Goal: Task Accomplishment & Management: Manage account settings

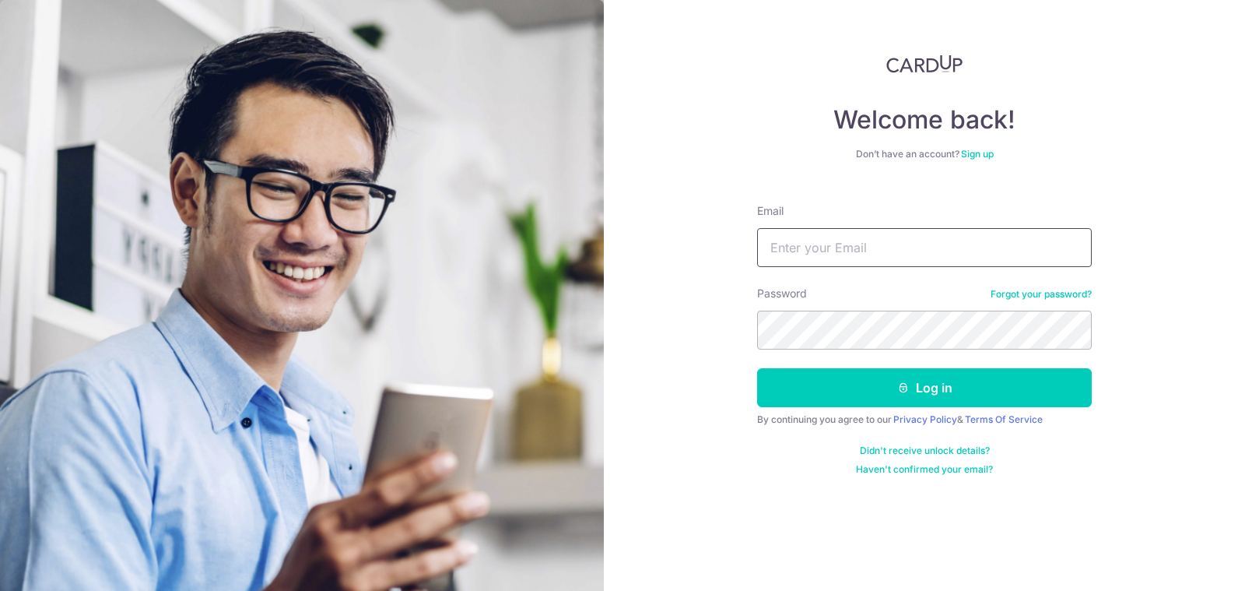
click at [826, 251] on input "Email" at bounding box center [924, 247] width 335 height 39
type input "[EMAIL_ADDRESS][DOMAIN_NAME]"
click at [757, 368] on button "Log in" at bounding box center [924, 387] width 335 height 39
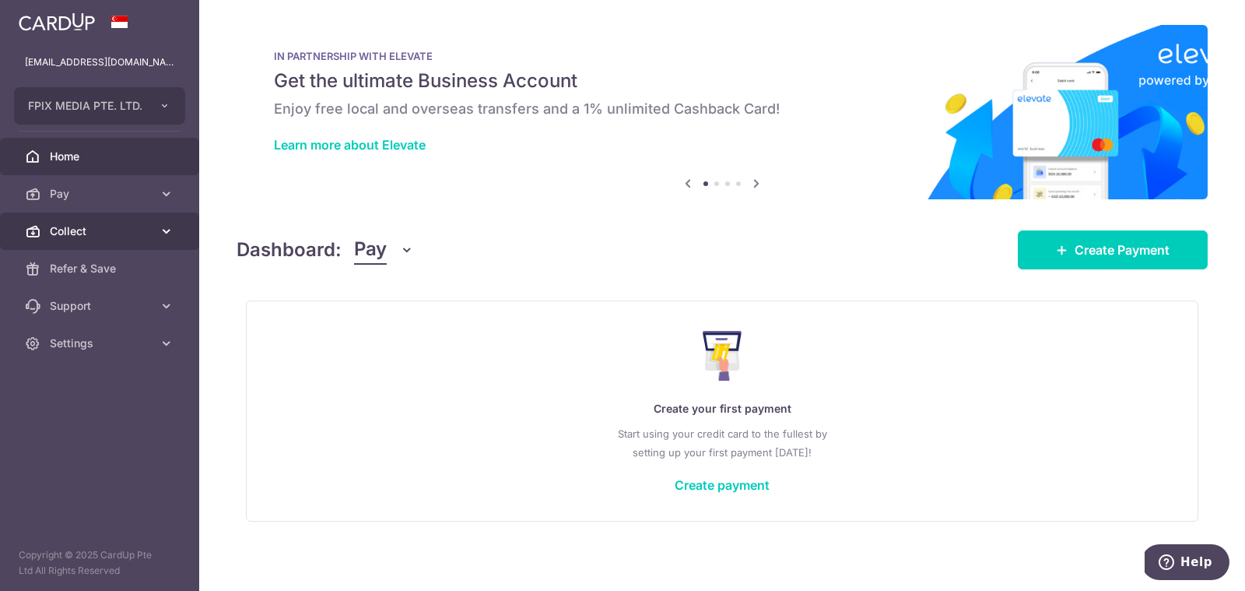
click at [68, 233] on span "Collect" at bounding box center [101, 231] width 103 height 16
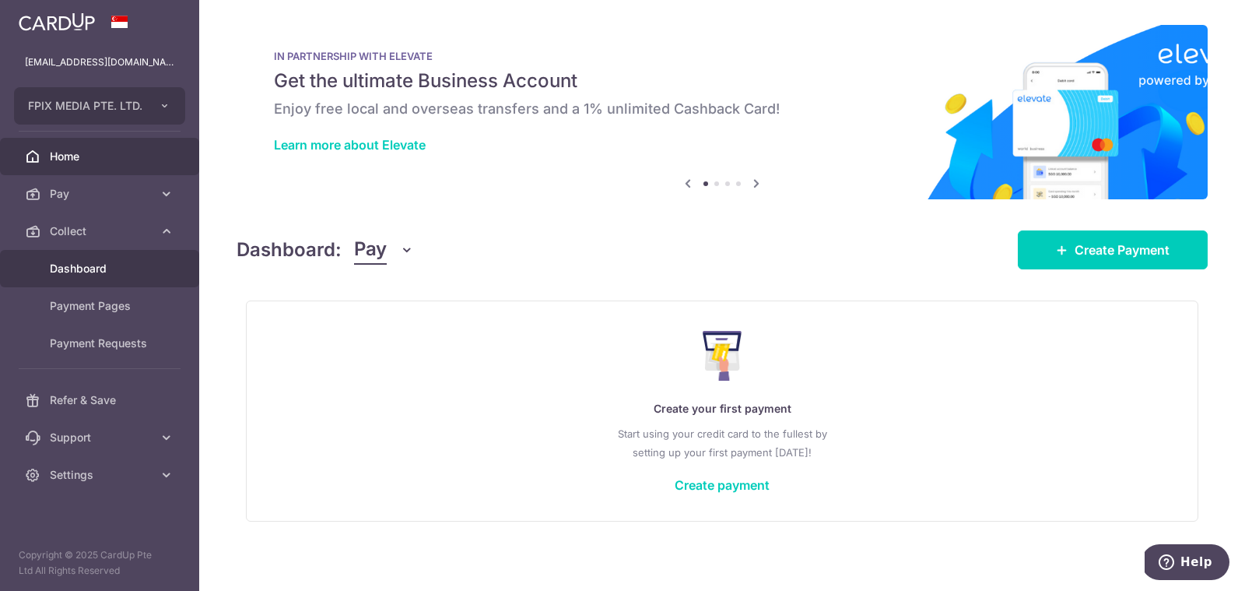
click at [71, 269] on span "Dashboard" at bounding box center [101, 269] width 103 height 16
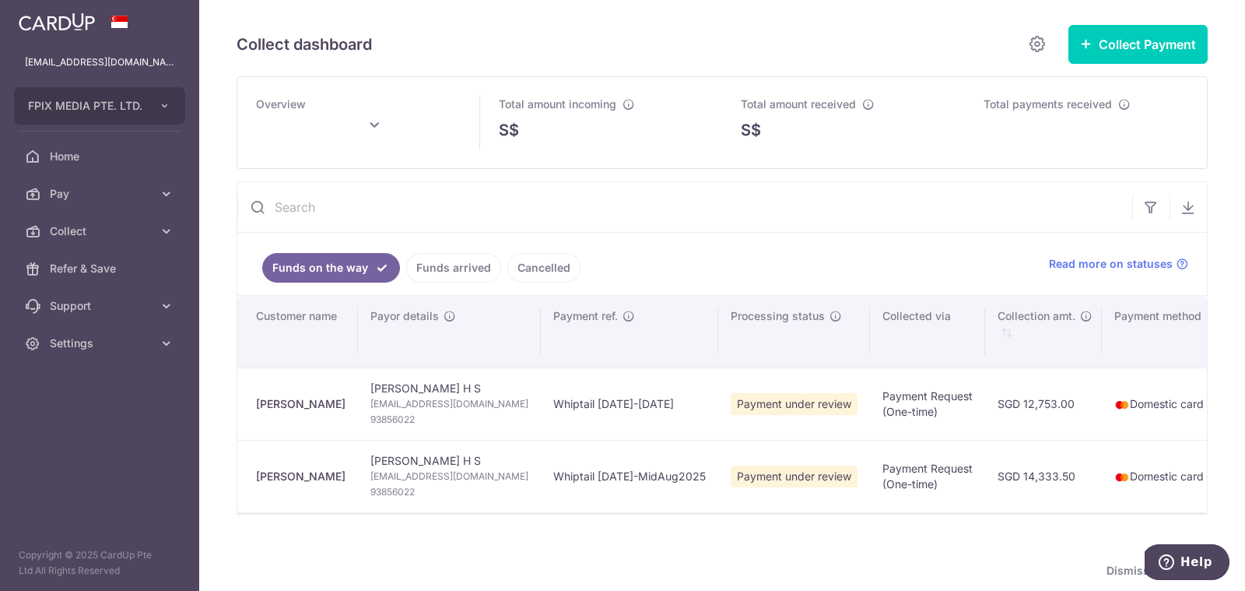
type input "[DATE]"
